Goal: Transaction & Acquisition: Book appointment/travel/reservation

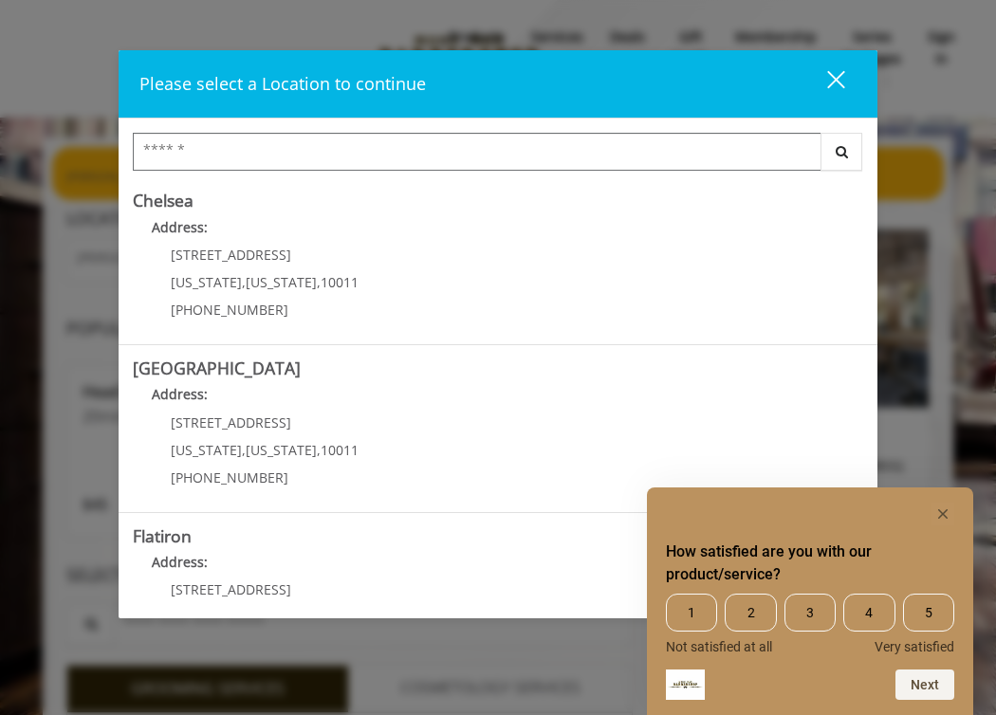
scroll to position [171, 0]
click at [479, 265] on link "Chelsea Address: 169/170 W 23rd St New York , New York , 10011 (917) 639-3902" at bounding box center [498, 260] width 730 height 138
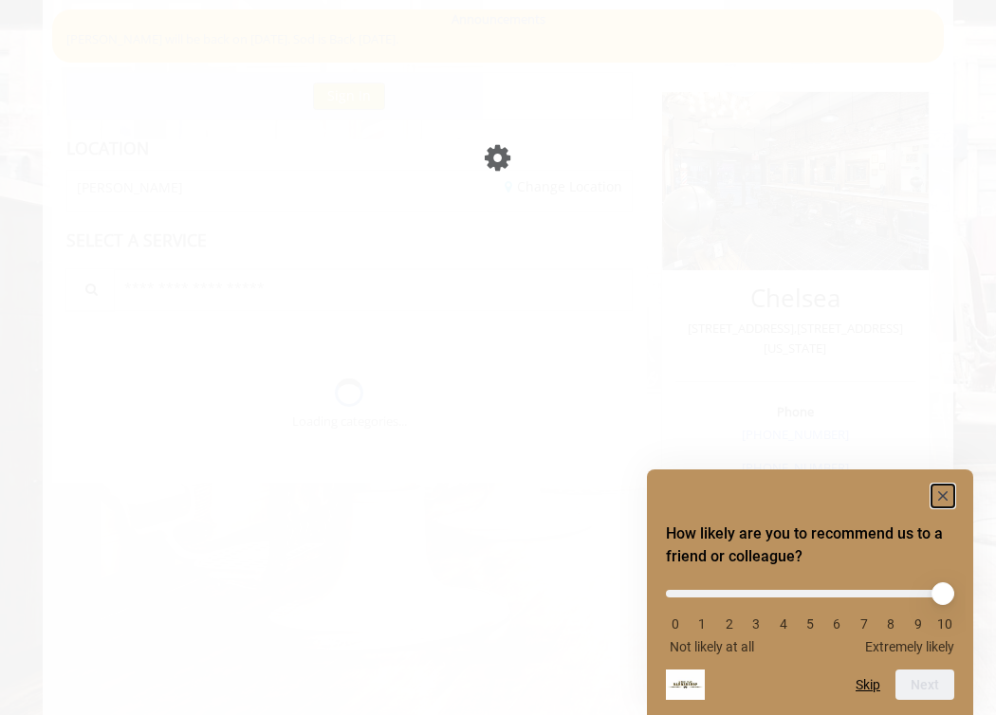
click at [946, 492] on icon "Hide survey" at bounding box center [942, 495] width 9 height 9
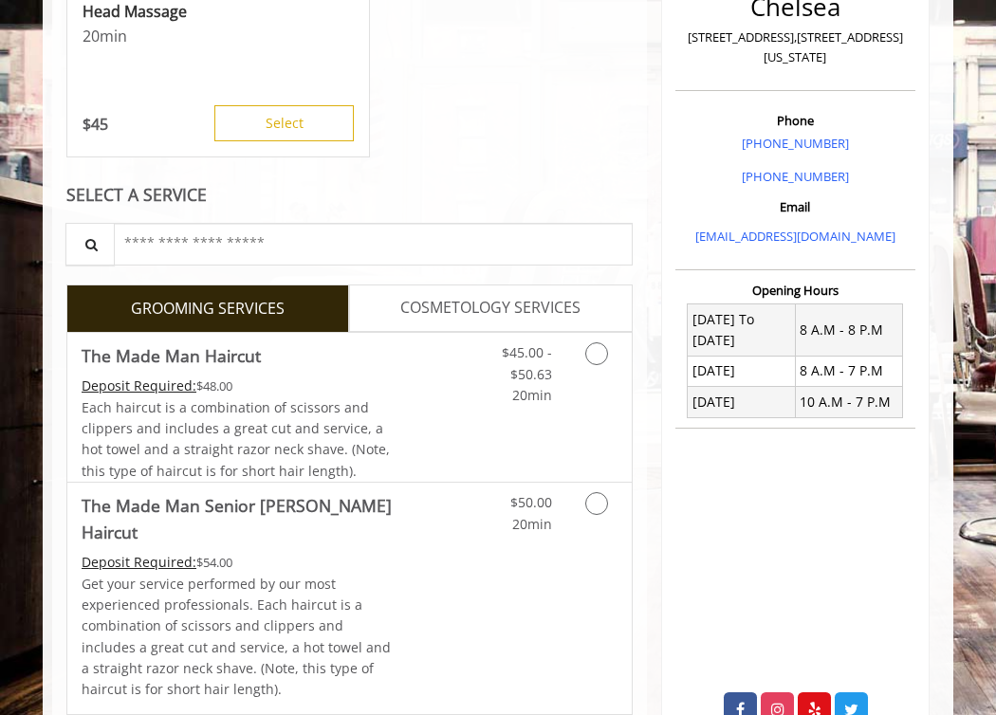
scroll to position [428, 0]
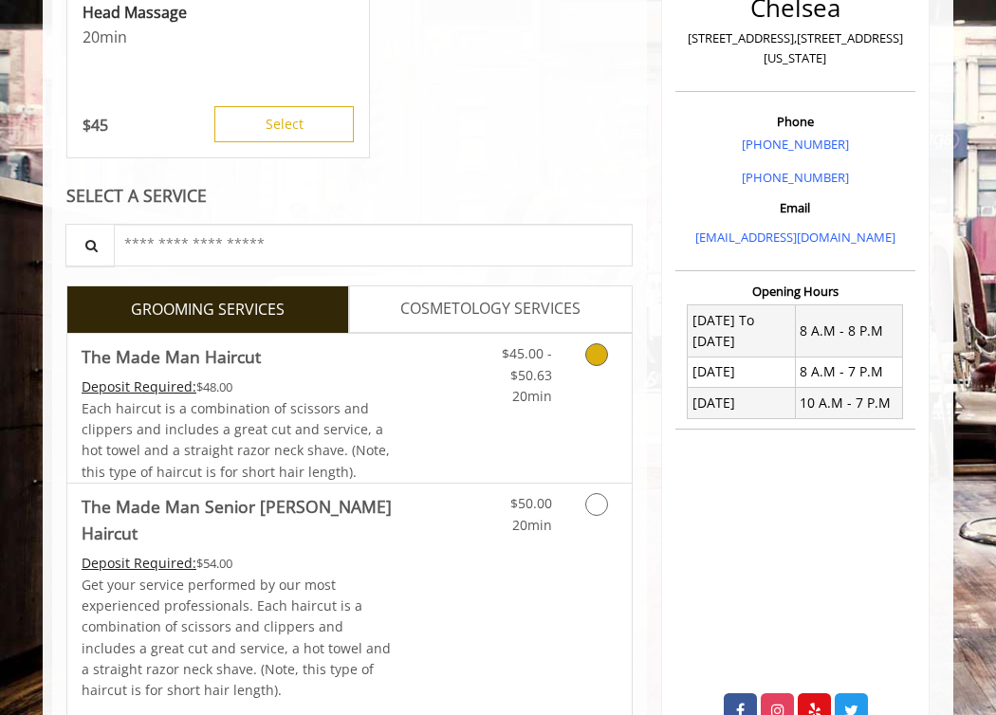
click at [602, 352] on icon "Grooming services" at bounding box center [596, 354] width 23 height 23
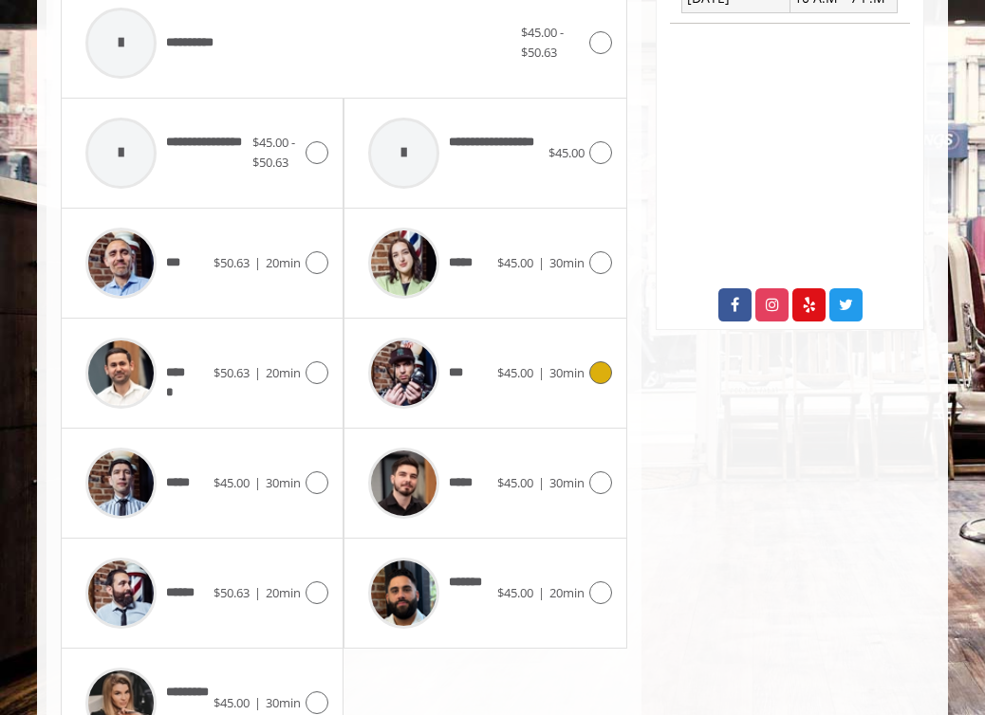
scroll to position [834, 0]
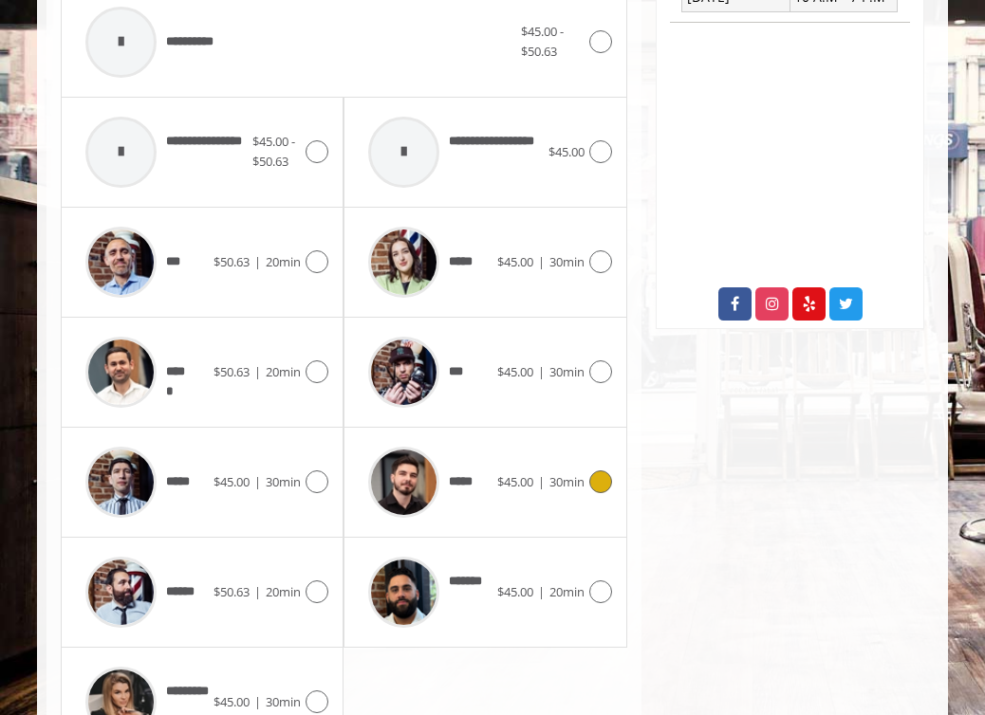
click at [598, 481] on icon at bounding box center [600, 481] width 23 height 23
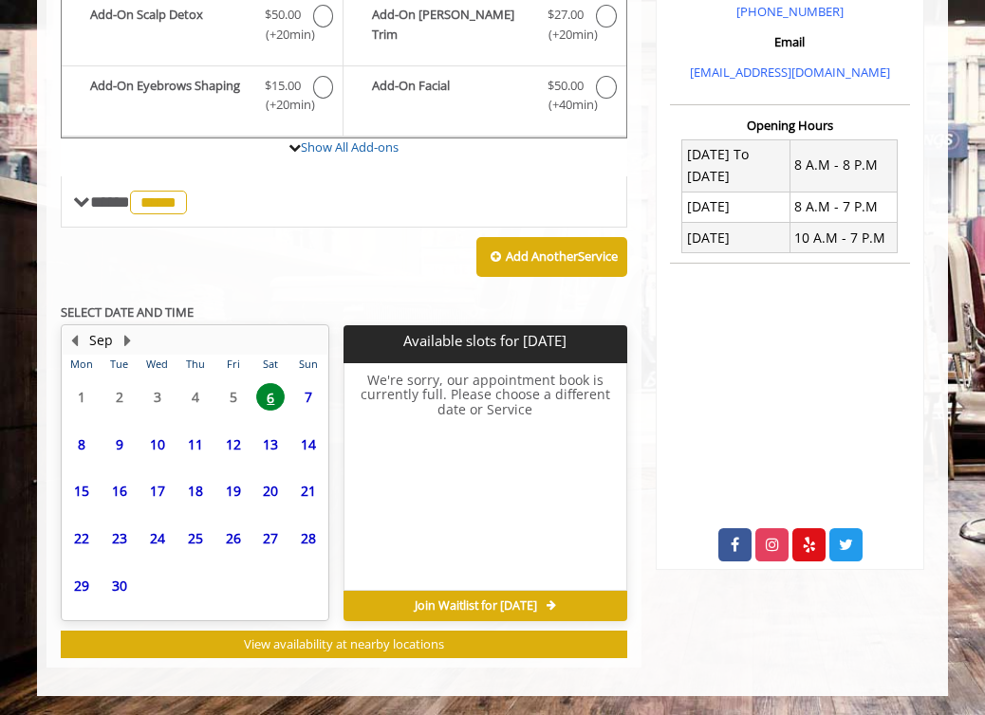
scroll to position [591, 0]
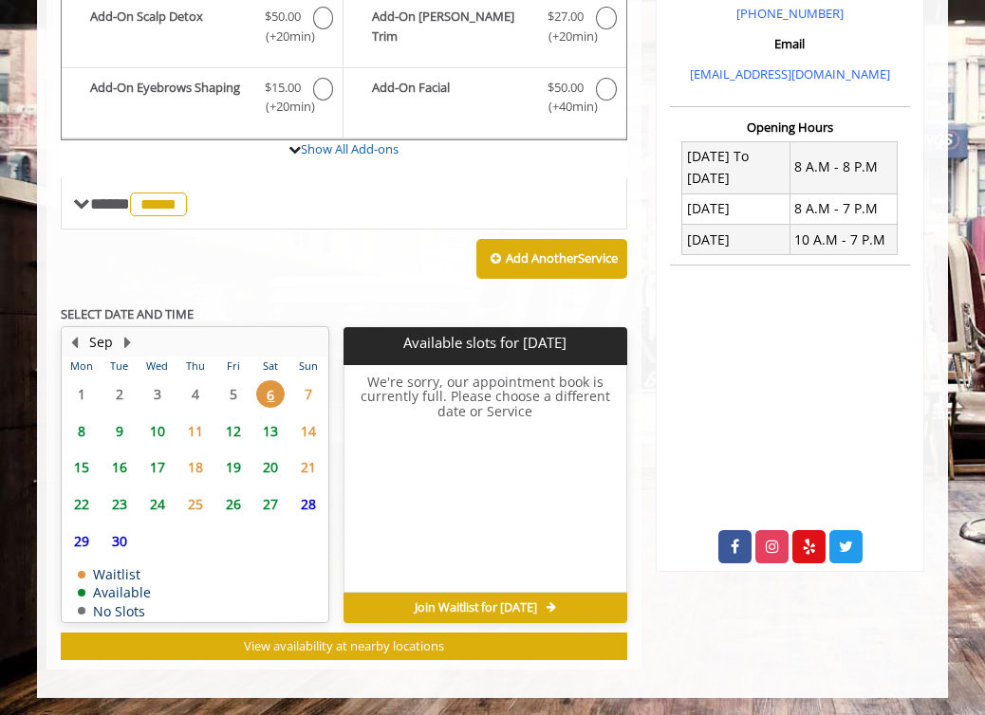
click at [197, 429] on span "11" at bounding box center [195, 431] width 28 height 28
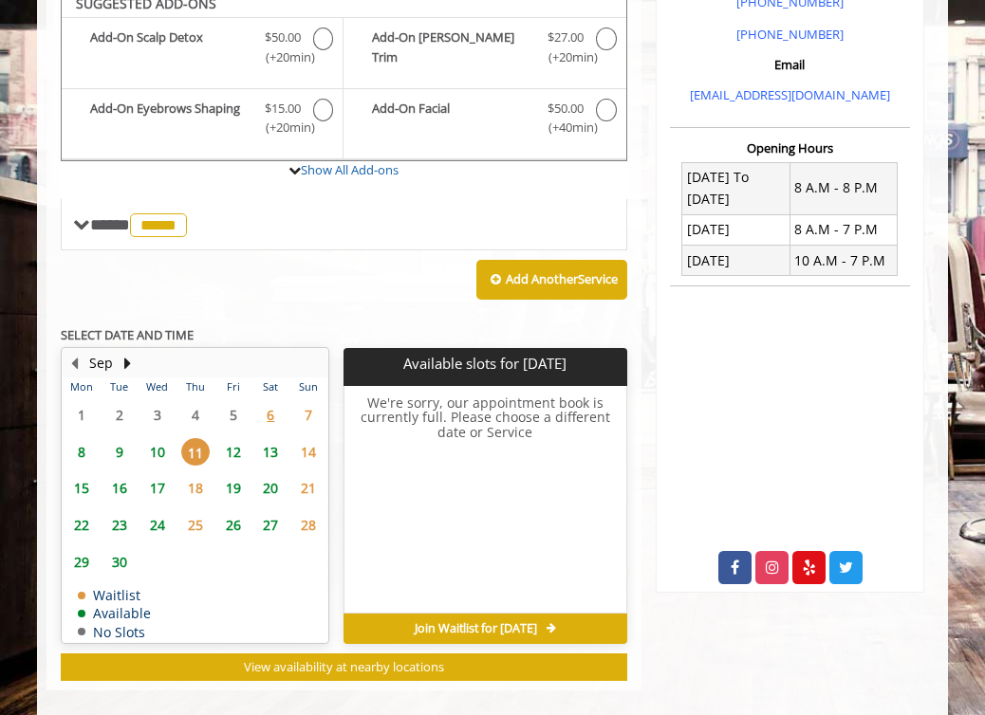
scroll to position [556, 0]
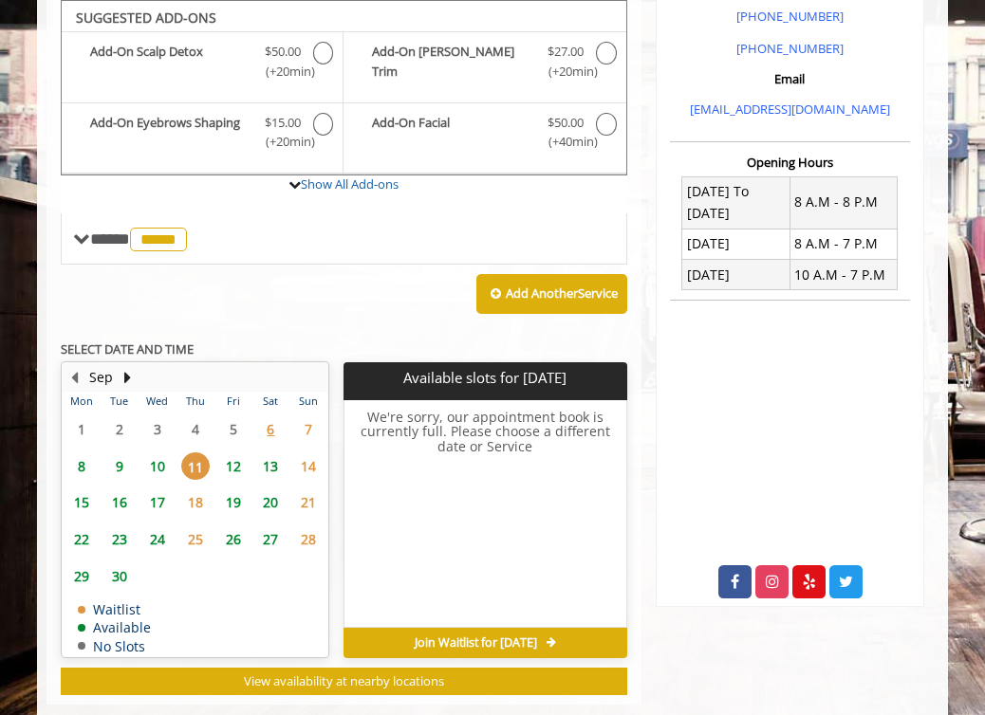
click at [232, 466] on span "12" at bounding box center [233, 466] width 28 height 28
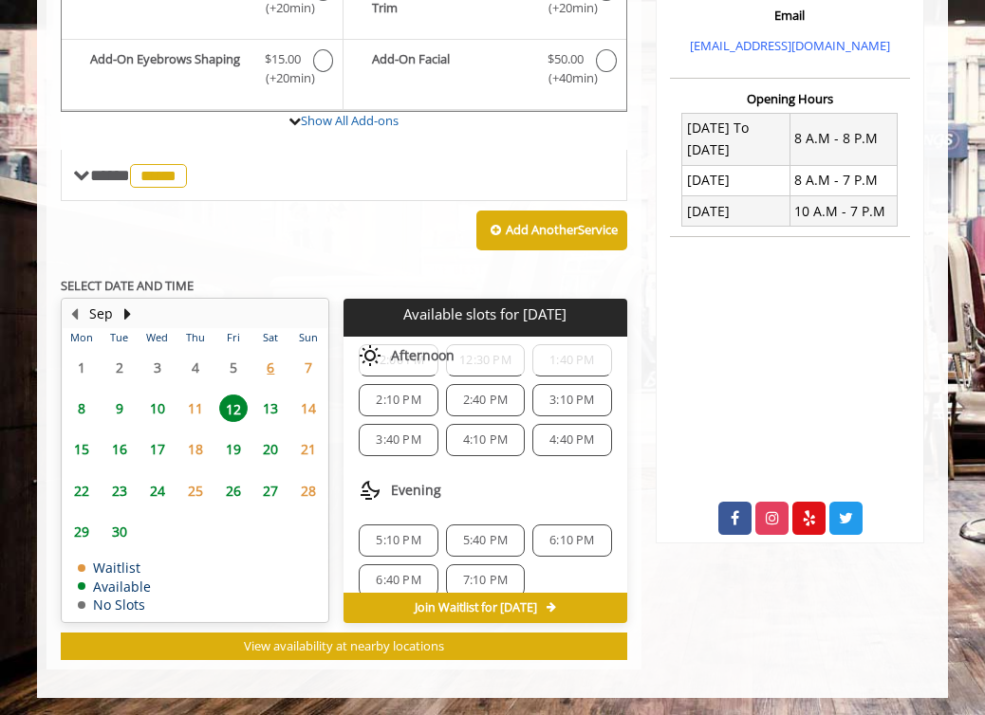
scroll to position [245, 0]
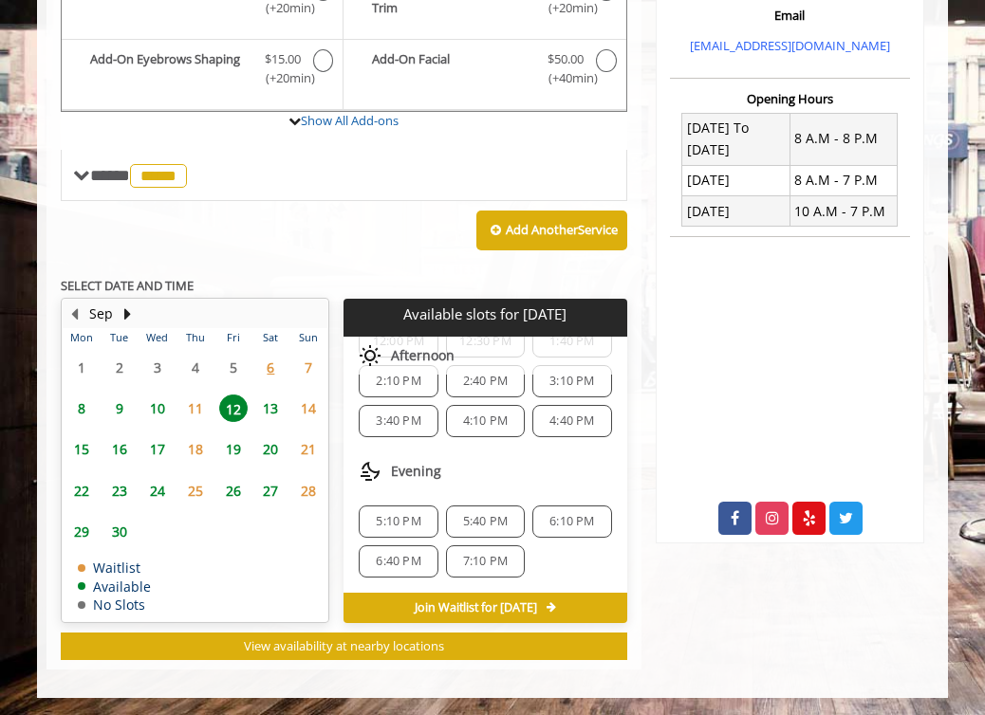
click at [565, 520] on span "6:10 PM" at bounding box center [571, 521] width 45 height 15
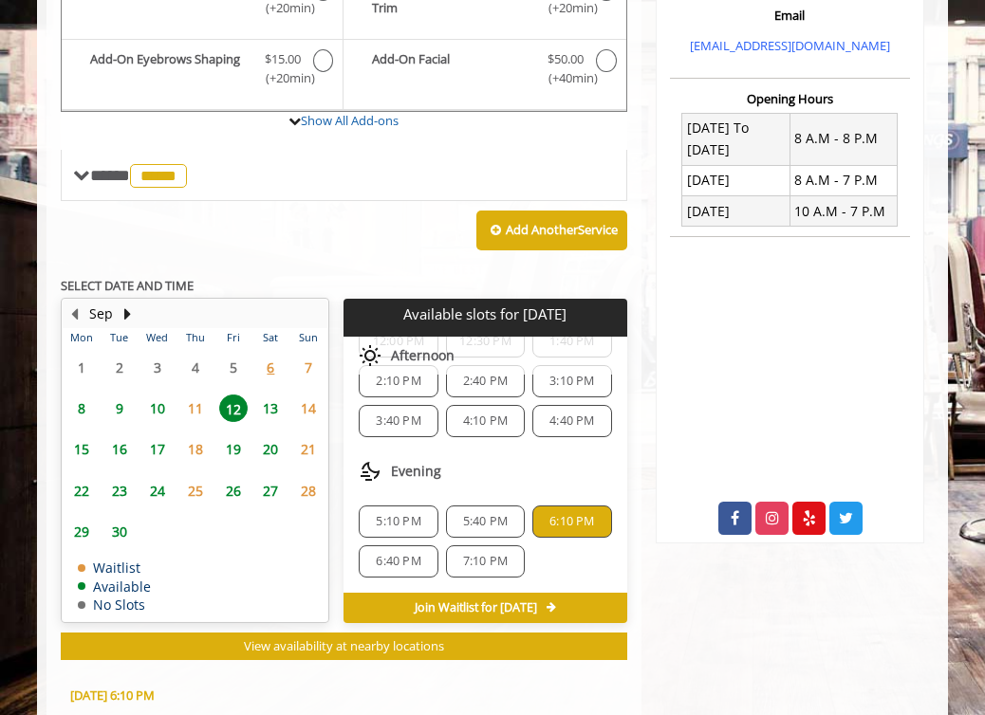
scroll to position [973, 0]
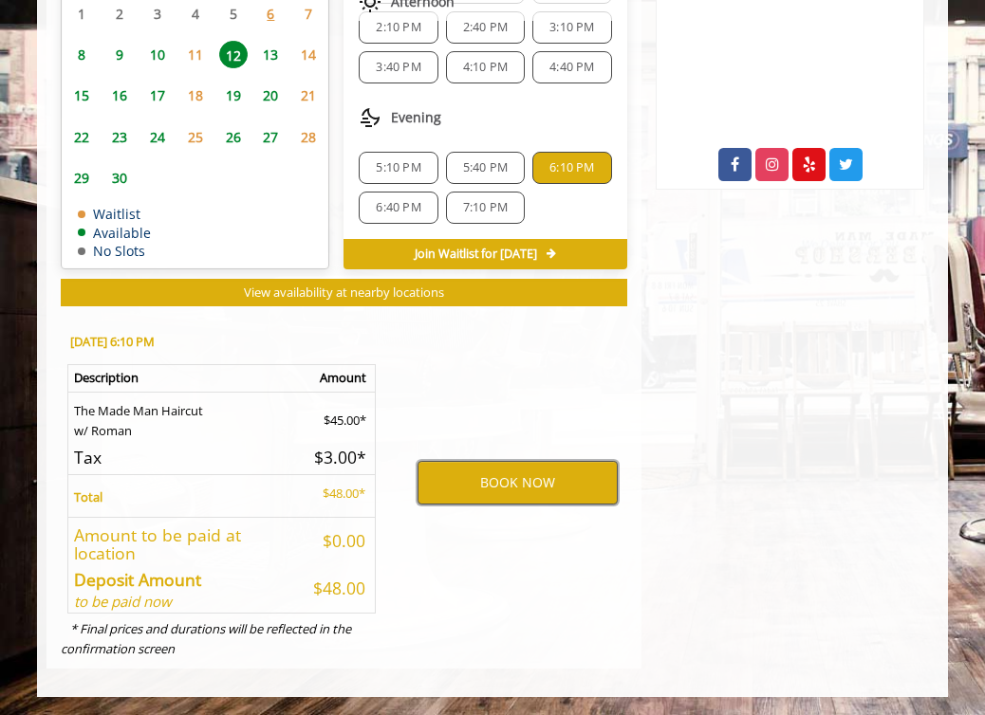
click at [482, 488] on button "BOOK NOW" at bounding box center [517, 483] width 200 height 44
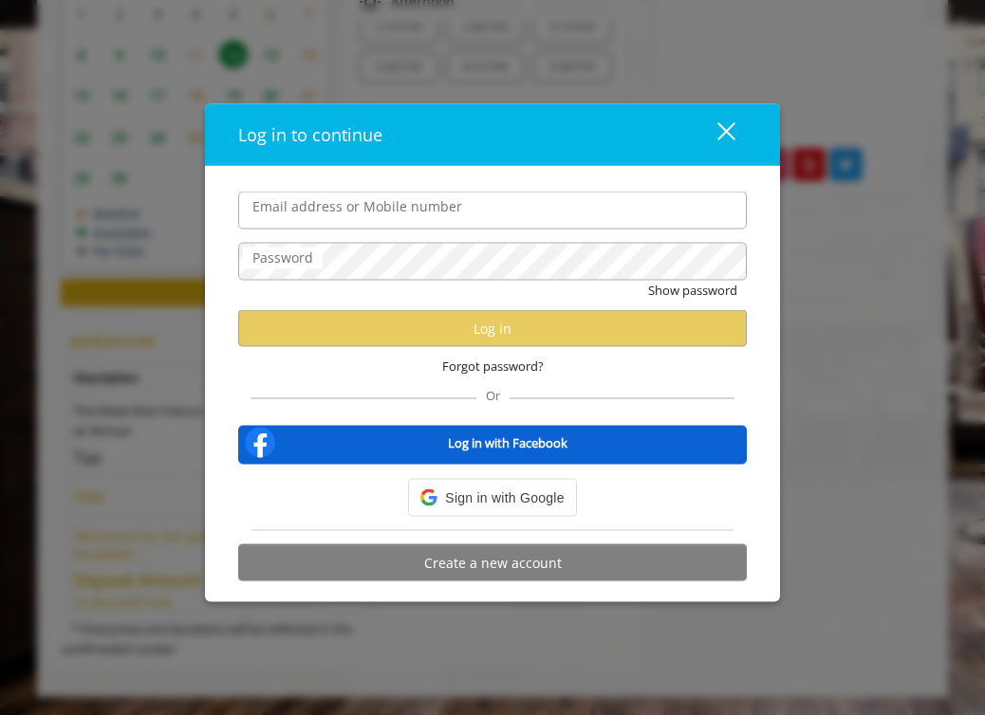
type input "**********"
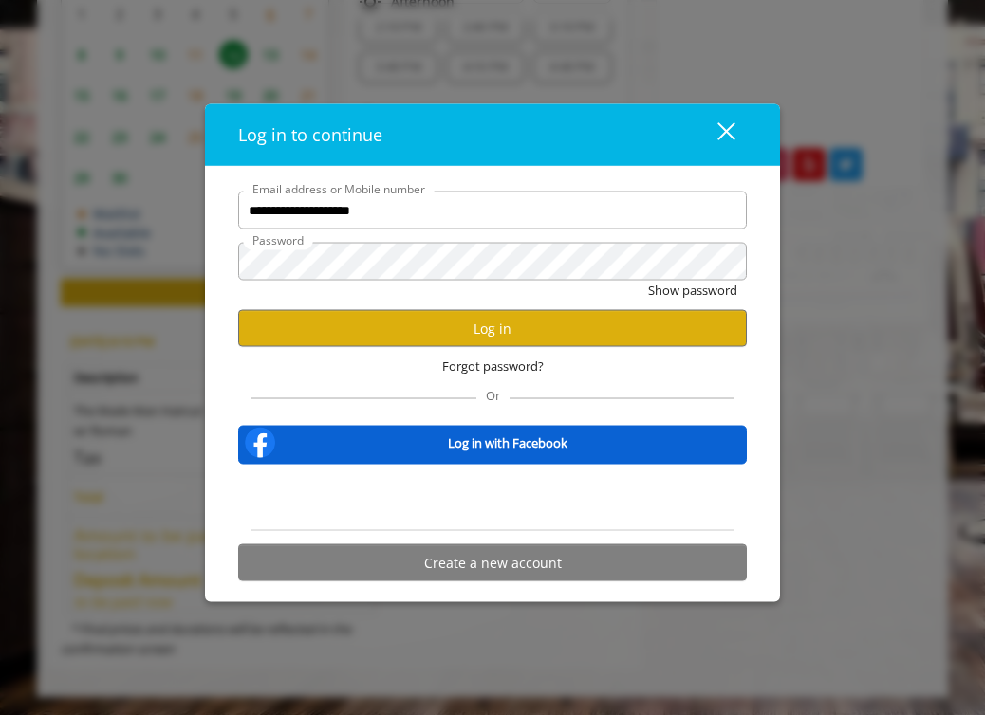
scroll to position [0, 0]
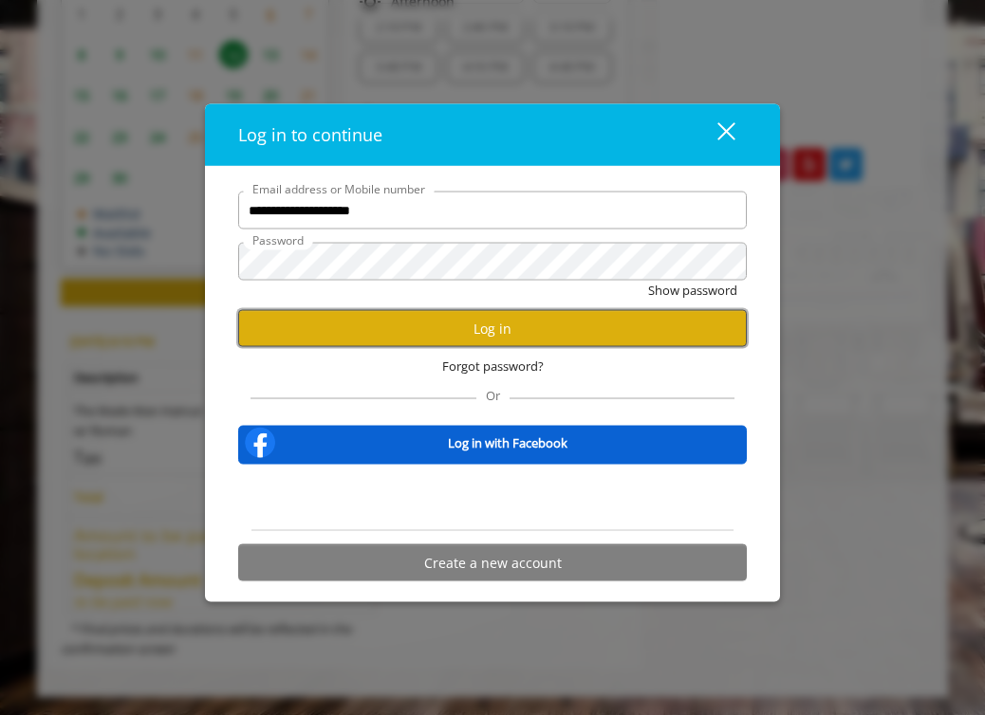
click at [483, 331] on button "Log in" at bounding box center [492, 328] width 508 height 37
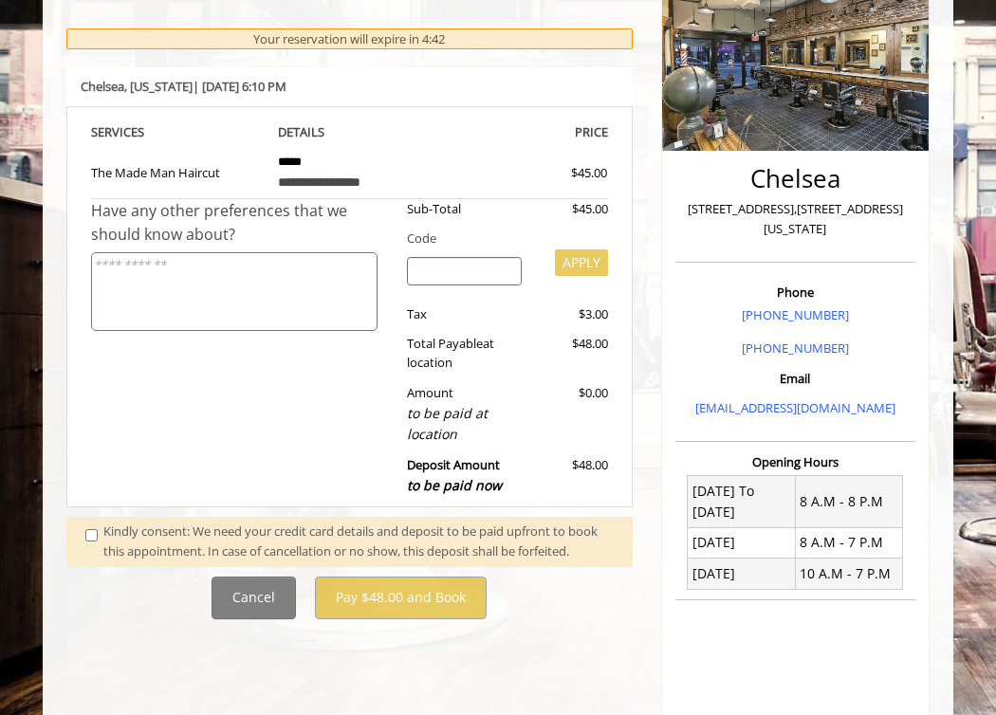
scroll to position [289, 0]
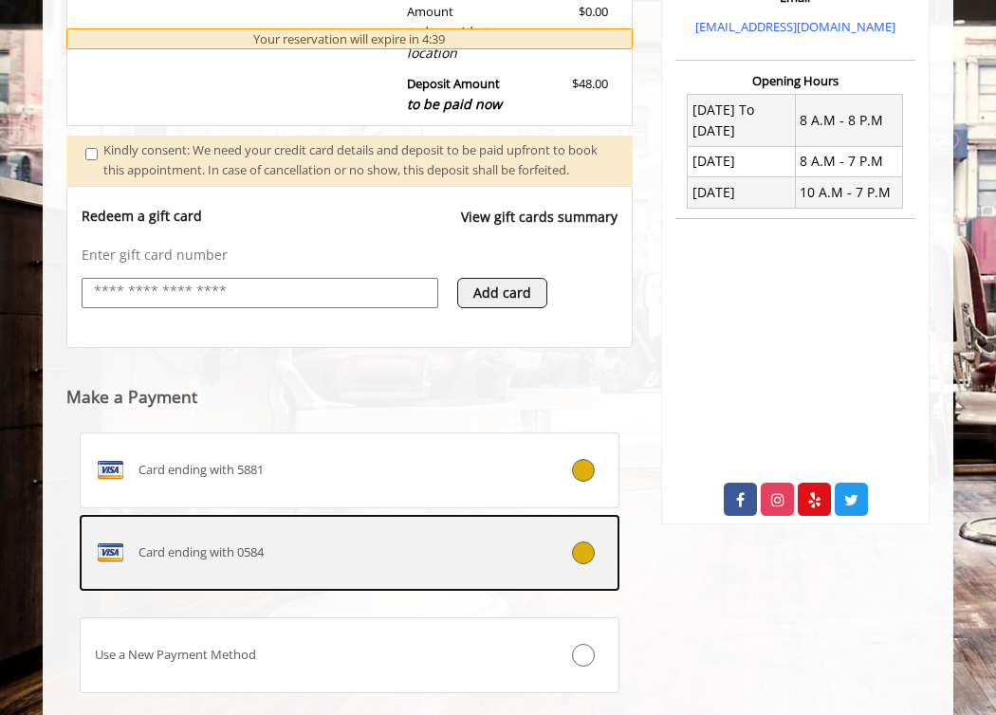
click at [469, 552] on label "Card ending with 0584" at bounding box center [350, 553] width 540 height 76
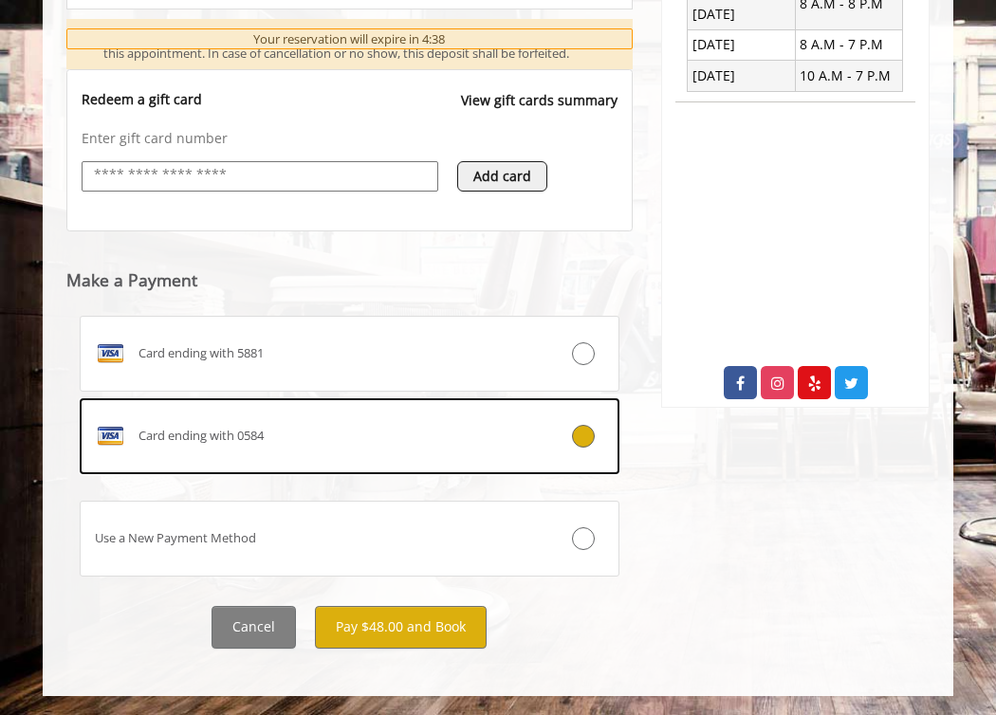
scroll to position [774, 0]
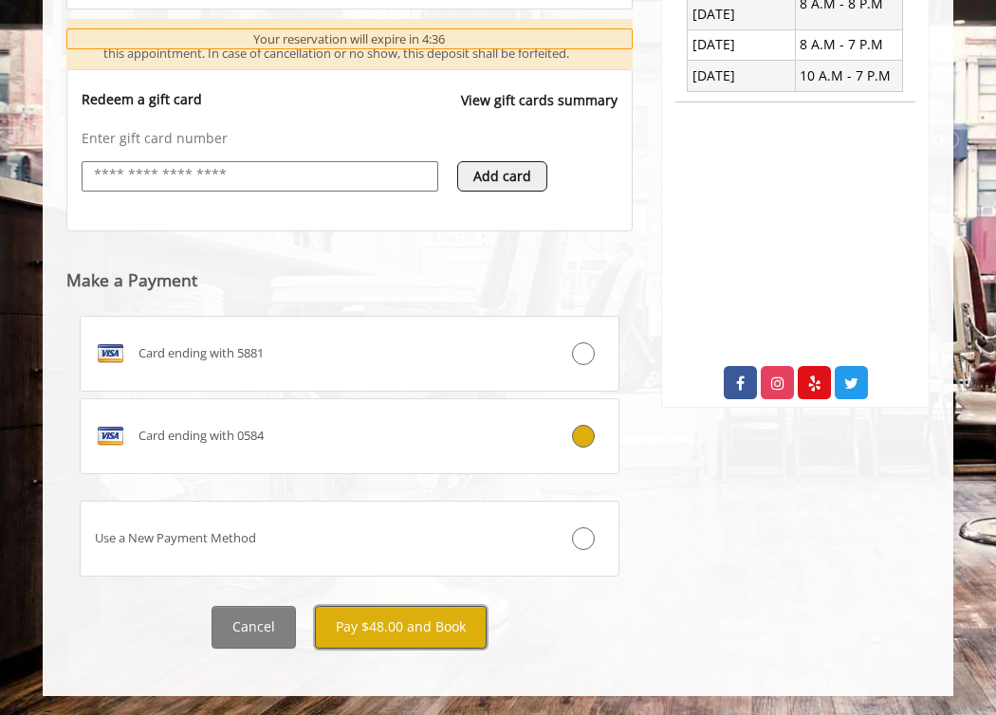
click at [453, 636] on button "Pay $48.00 and Book" at bounding box center [401, 627] width 172 height 43
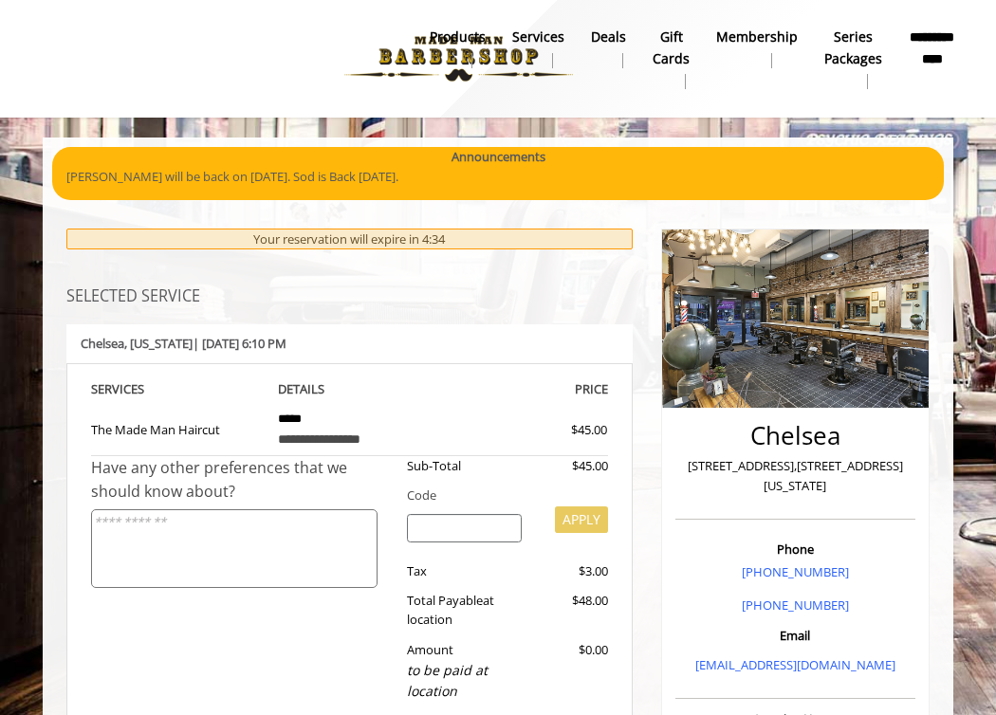
scroll to position [0, 0]
